Goal: Check status: Check status

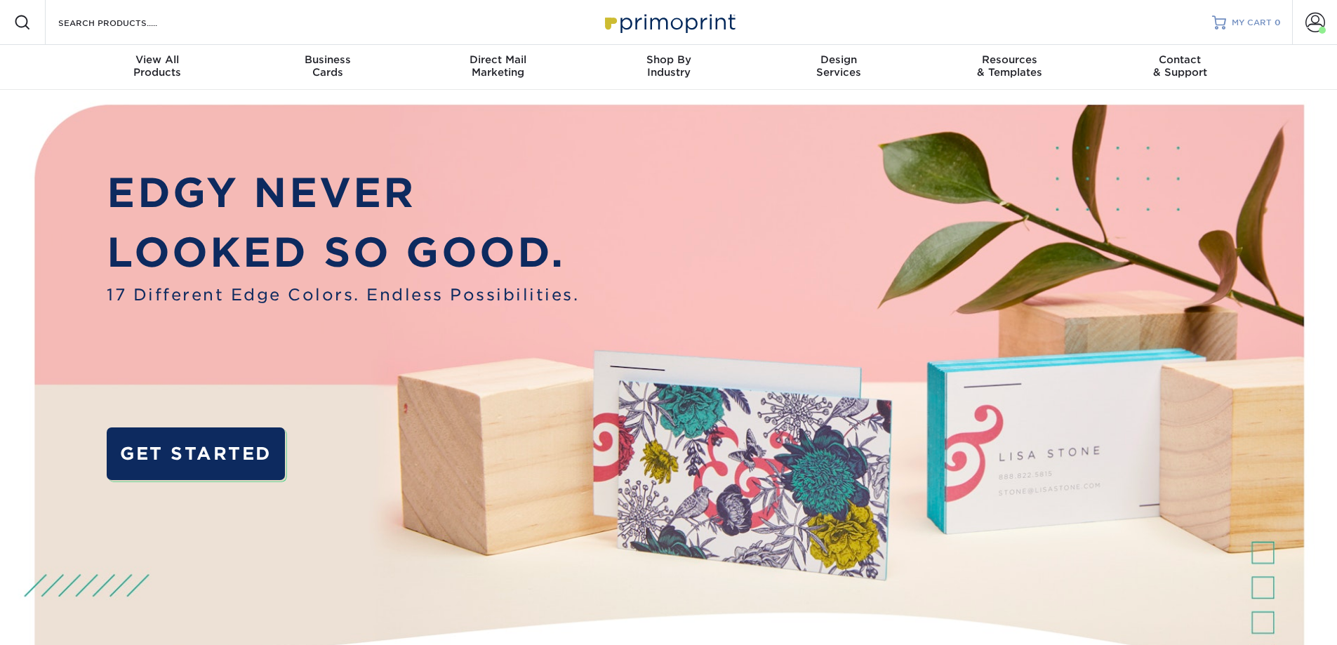
click at [1238, 25] on span "MY CART" at bounding box center [1252, 23] width 40 height 12
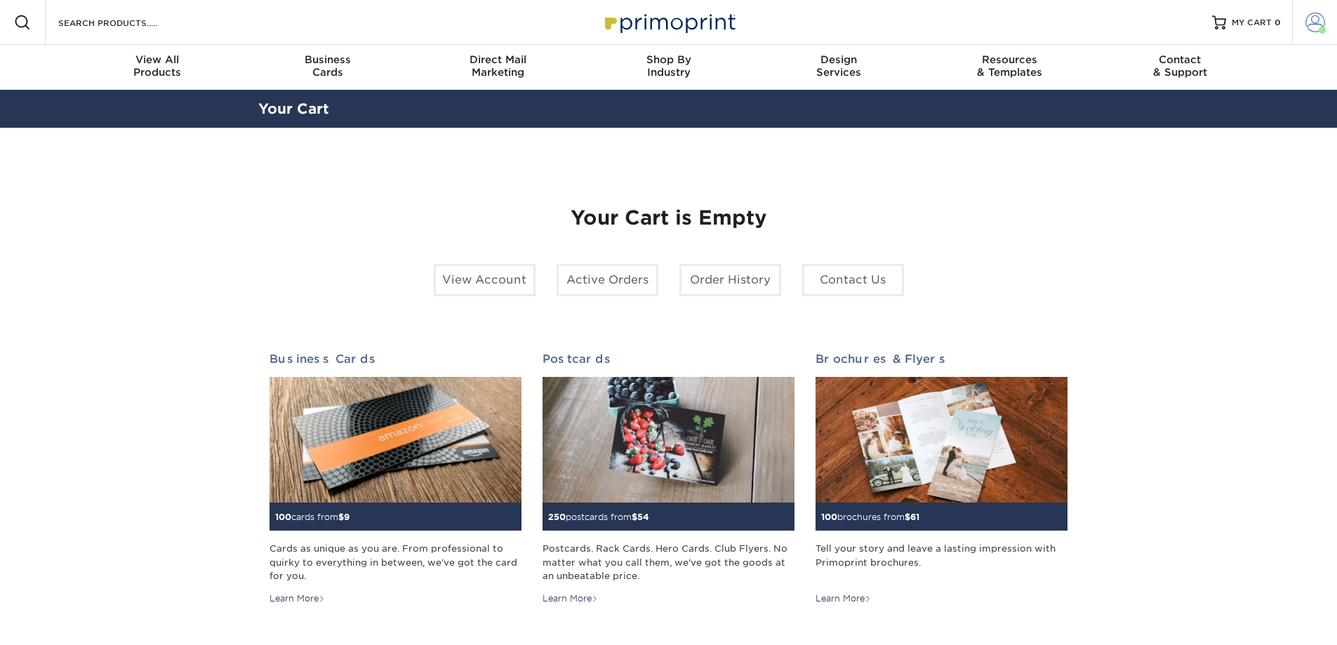
click at [1313, 22] on span at bounding box center [1316, 23] width 20 height 20
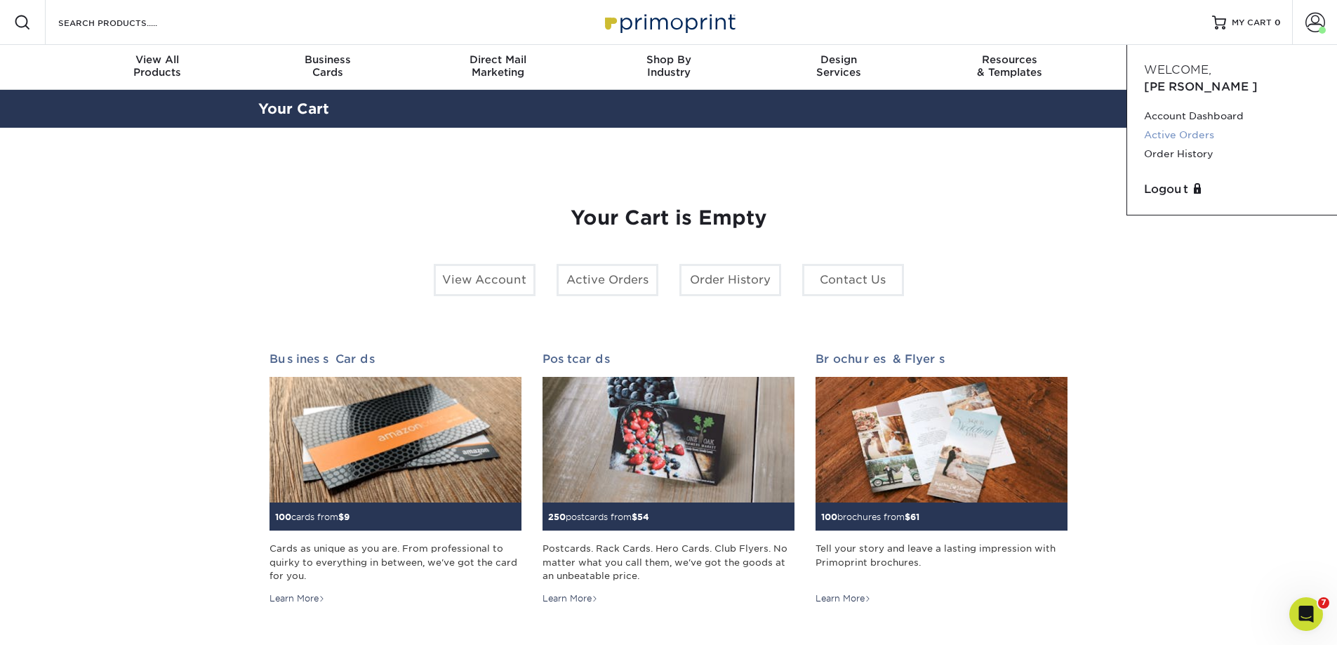
click at [1195, 126] on link "Active Orders" at bounding box center [1232, 135] width 176 height 19
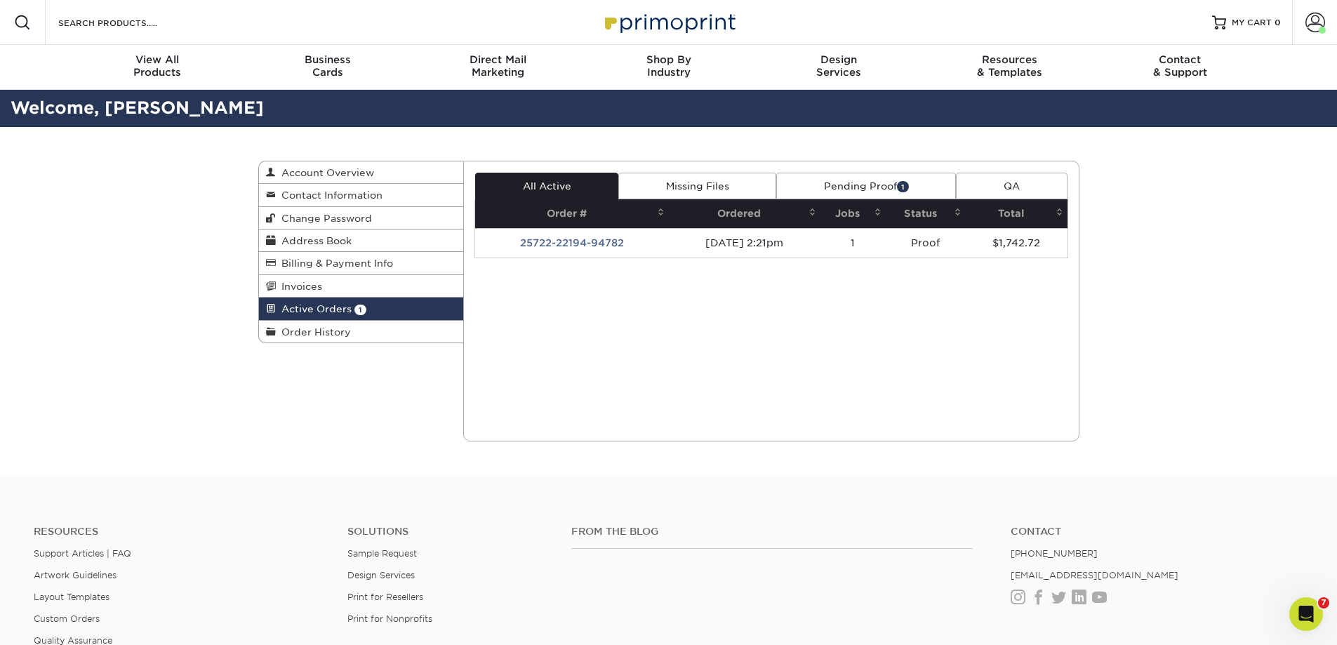
click at [858, 188] on link "Pending Proof 1" at bounding box center [866, 186] width 180 height 27
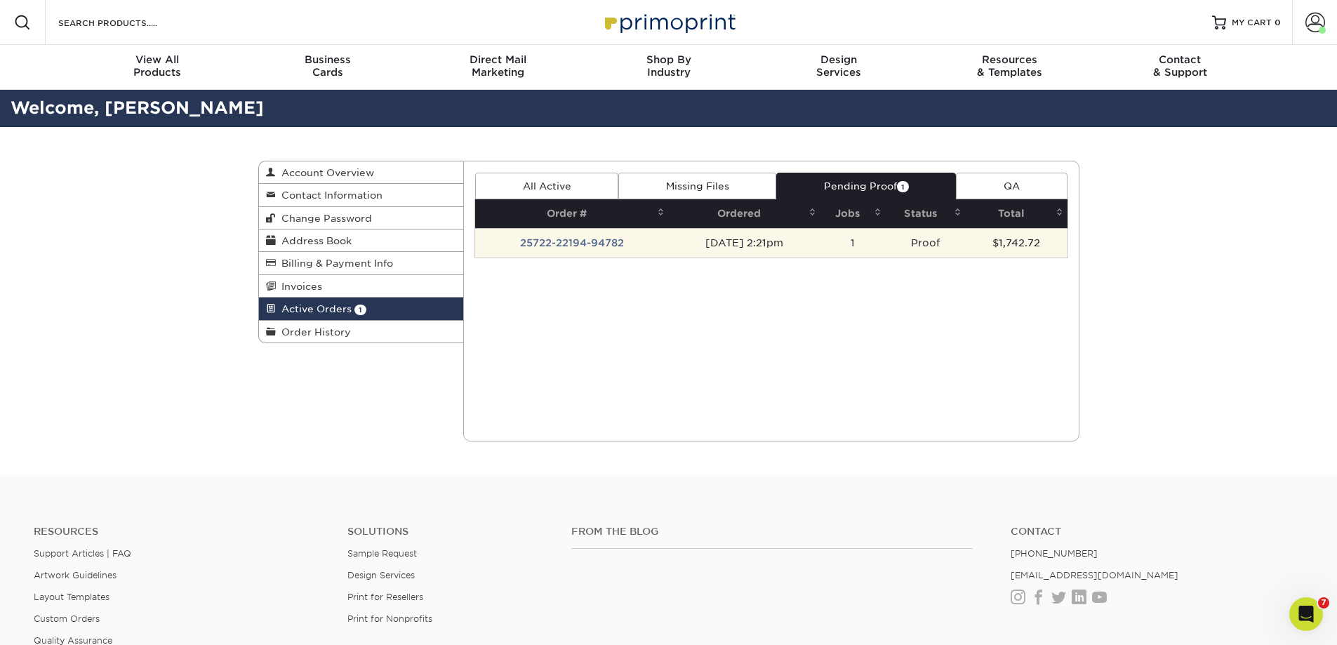
click at [736, 248] on td "07/22/2025 2:21pm" at bounding box center [744, 242] width 151 height 29
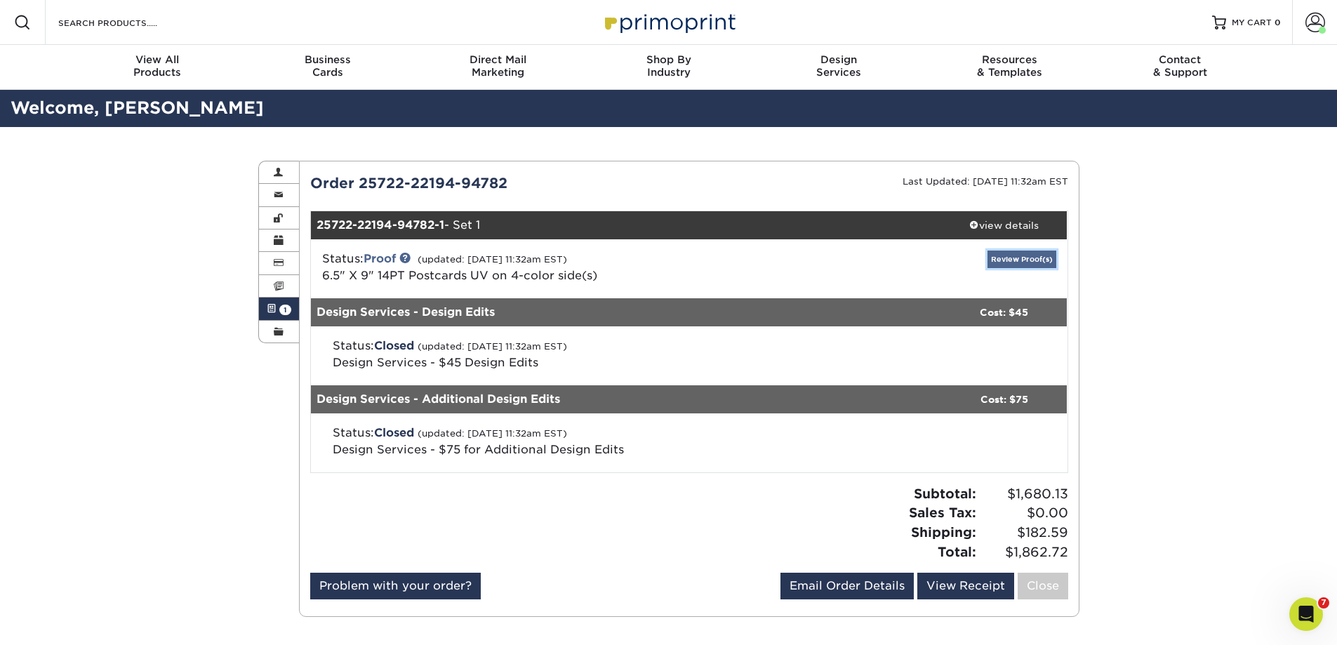
click at [1040, 256] on link "Review Proof(s)" at bounding box center [1022, 260] width 69 height 18
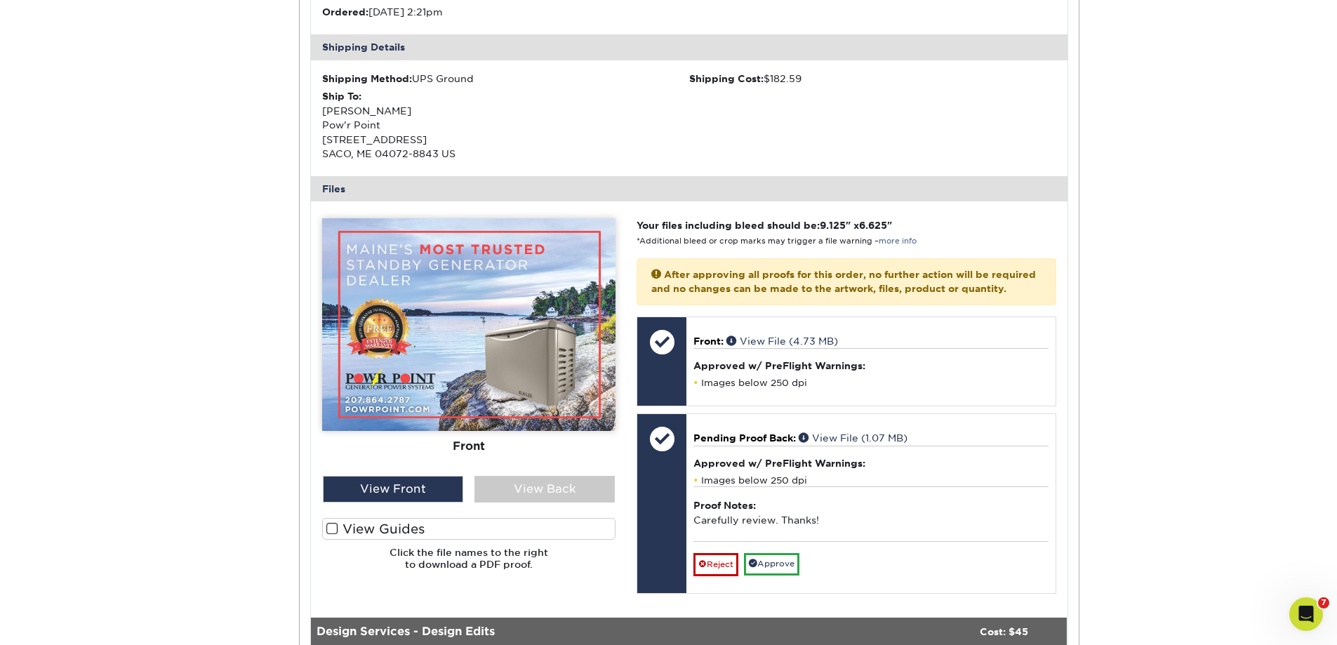
scroll to position [421, 0]
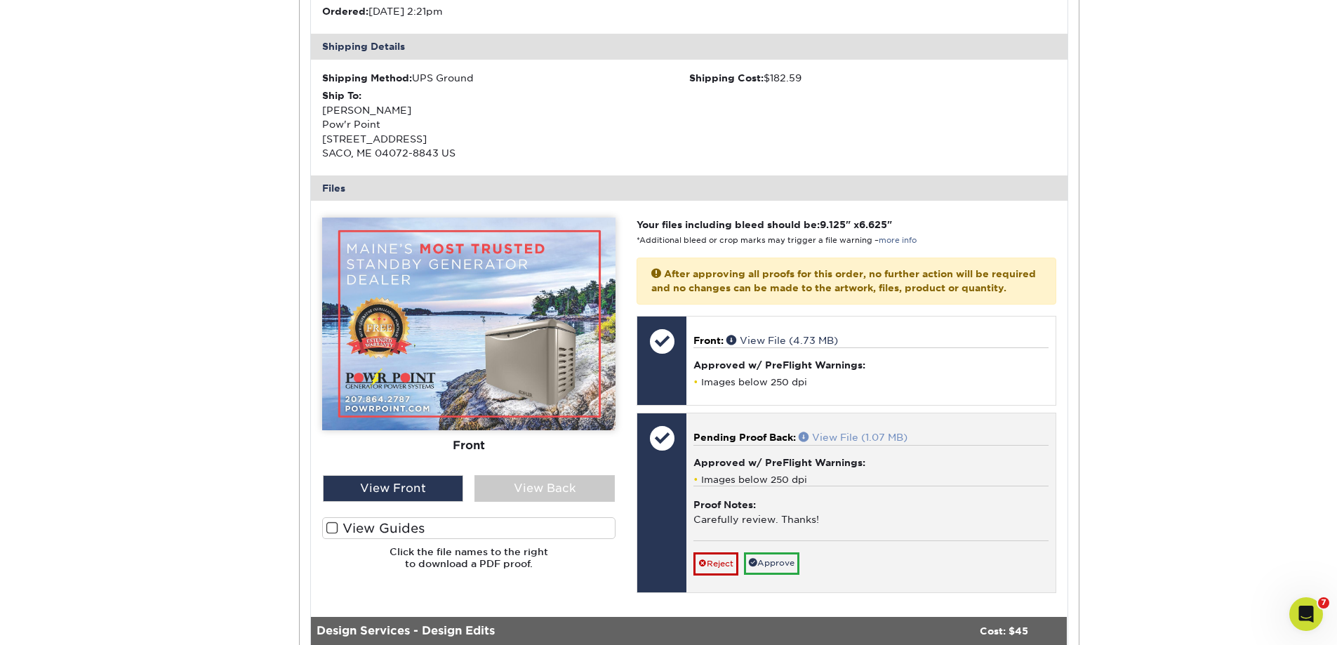
click at [852, 443] on link "View File (1.07 MB)" at bounding box center [853, 437] width 109 height 11
